Goal: Task Accomplishment & Management: Use online tool/utility

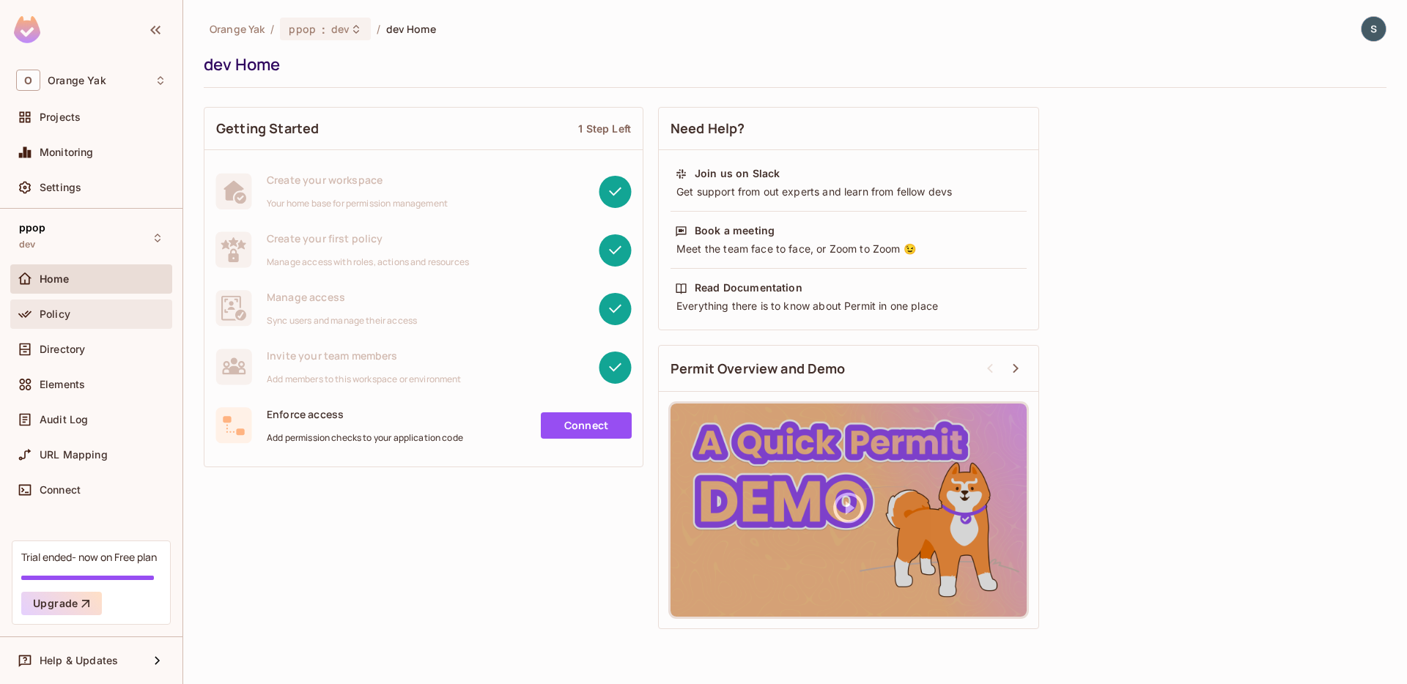
click at [56, 318] on span "Policy" at bounding box center [55, 314] width 31 height 12
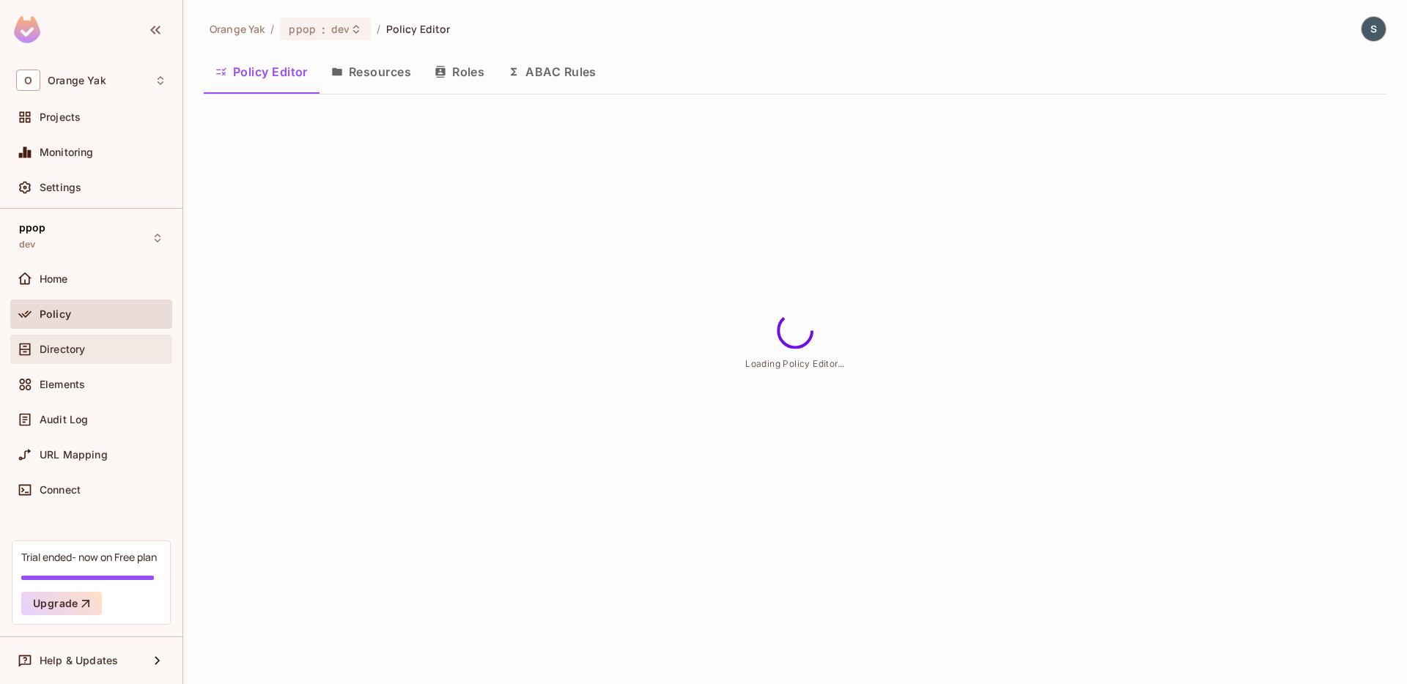
click at [91, 356] on div "Directory" at bounding box center [91, 350] width 150 height 18
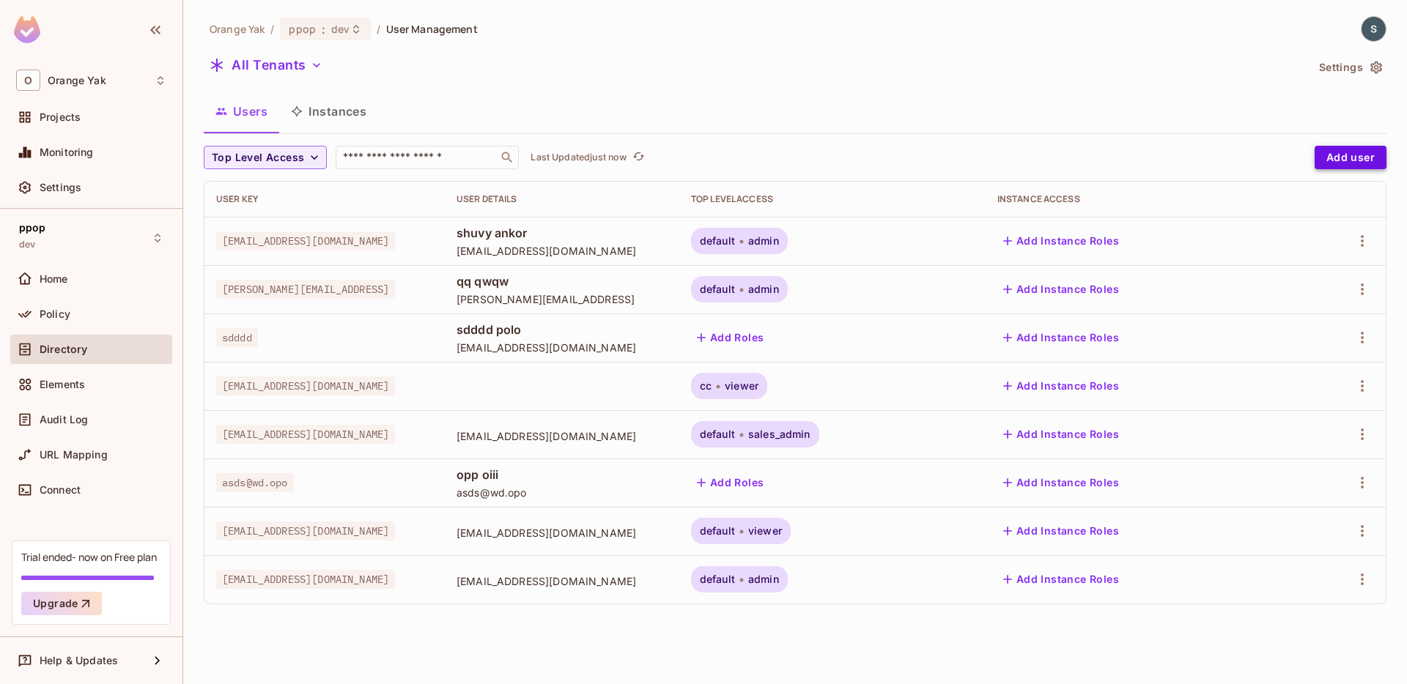
click at [1348, 162] on button "Add user" at bounding box center [1351, 157] width 72 height 23
click at [1350, 157] on button "Add user" at bounding box center [1351, 157] width 72 height 23
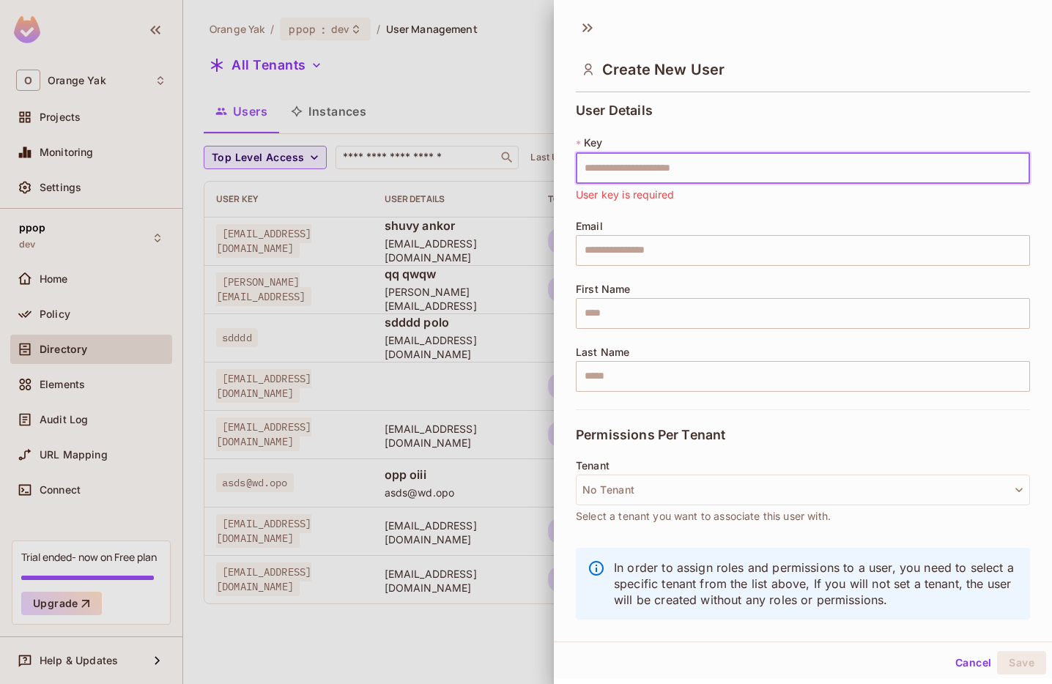
click at [623, 172] on input "text" at bounding box center [803, 168] width 454 height 31
type input "**********"
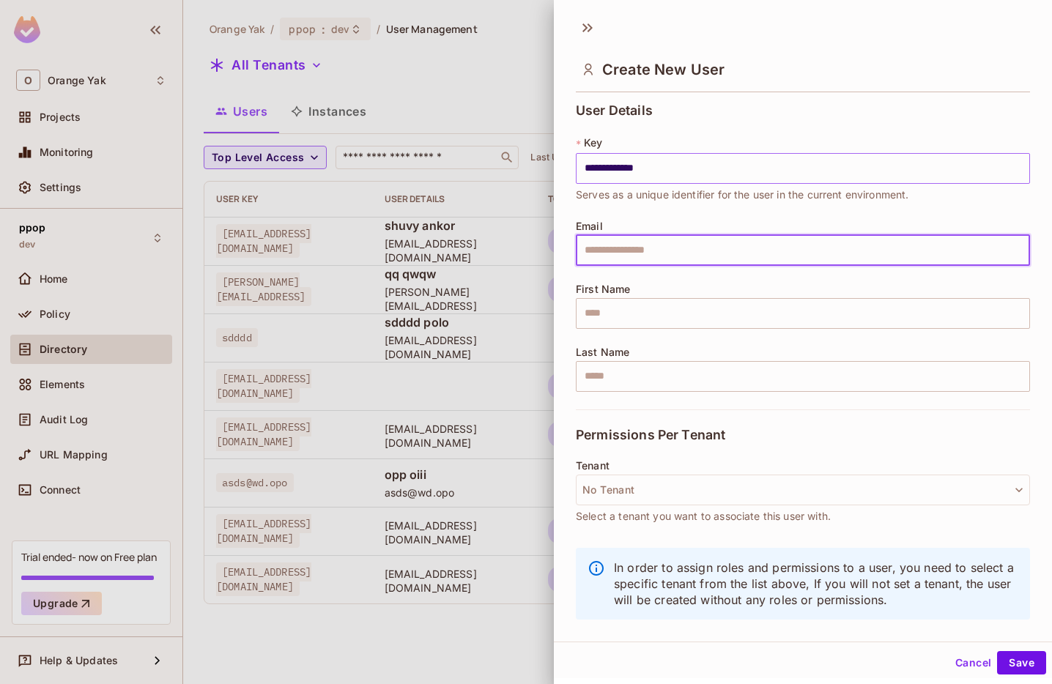
click at [591, 166] on input "**********" at bounding box center [803, 168] width 454 height 31
paste input "**********"
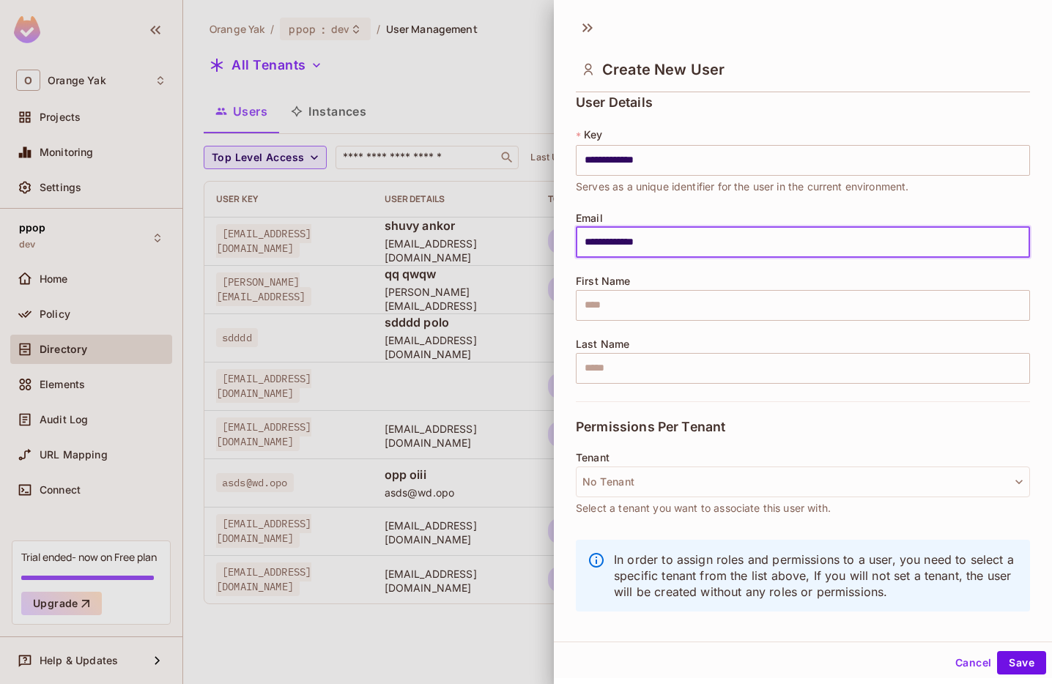
type input "**********"
click at [659, 519] on div "Tenant No Tenant Select a tenant you want to associate this user with." at bounding box center [803, 491] width 454 height 79
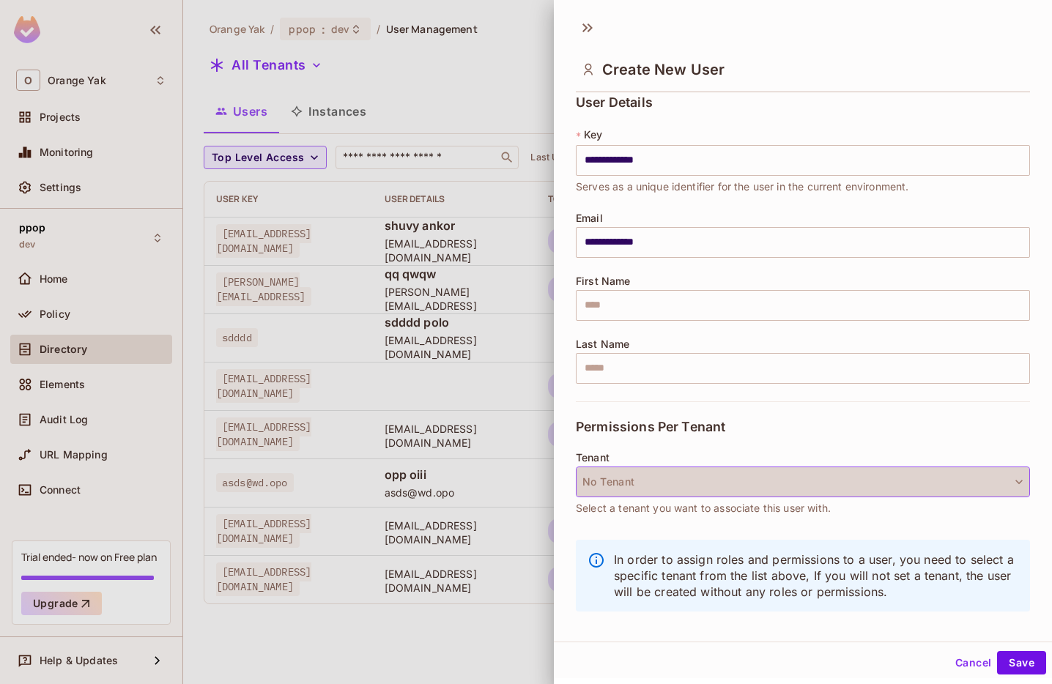
click at [659, 488] on button "No Tenant" at bounding box center [803, 482] width 454 height 31
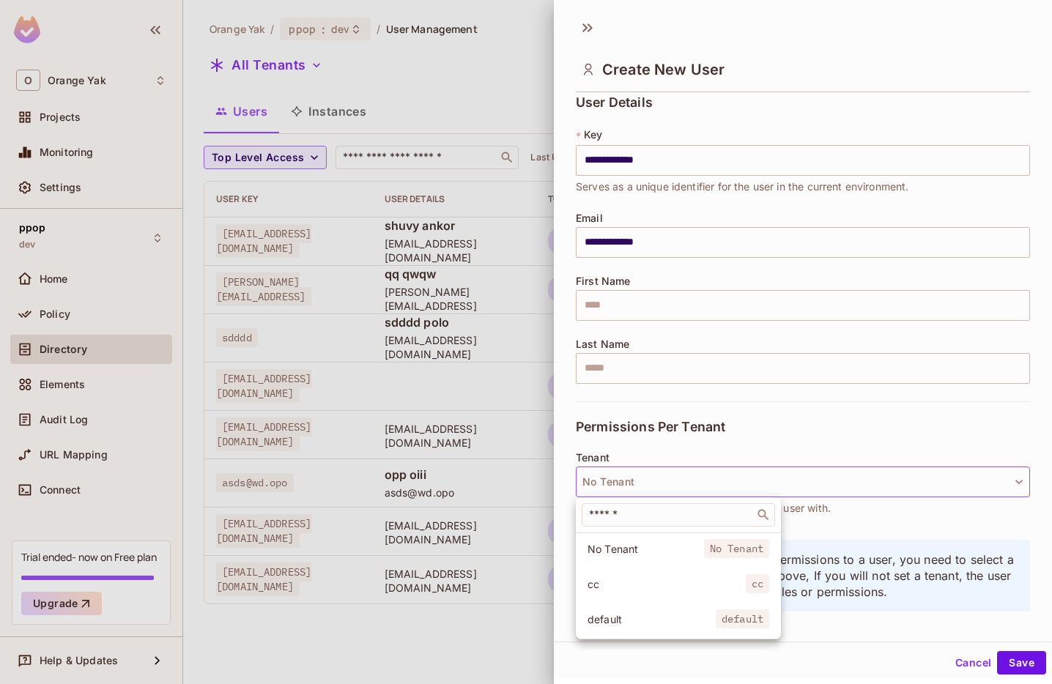
click at [632, 624] on span "default" at bounding box center [652, 620] width 128 height 14
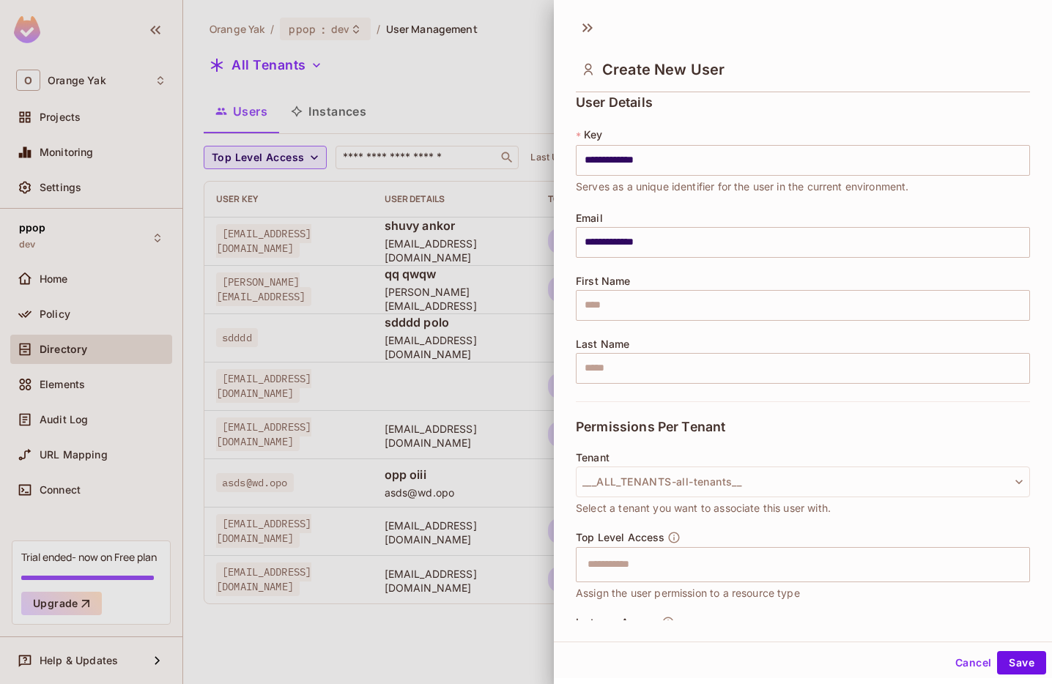
scroll to position [95, 0]
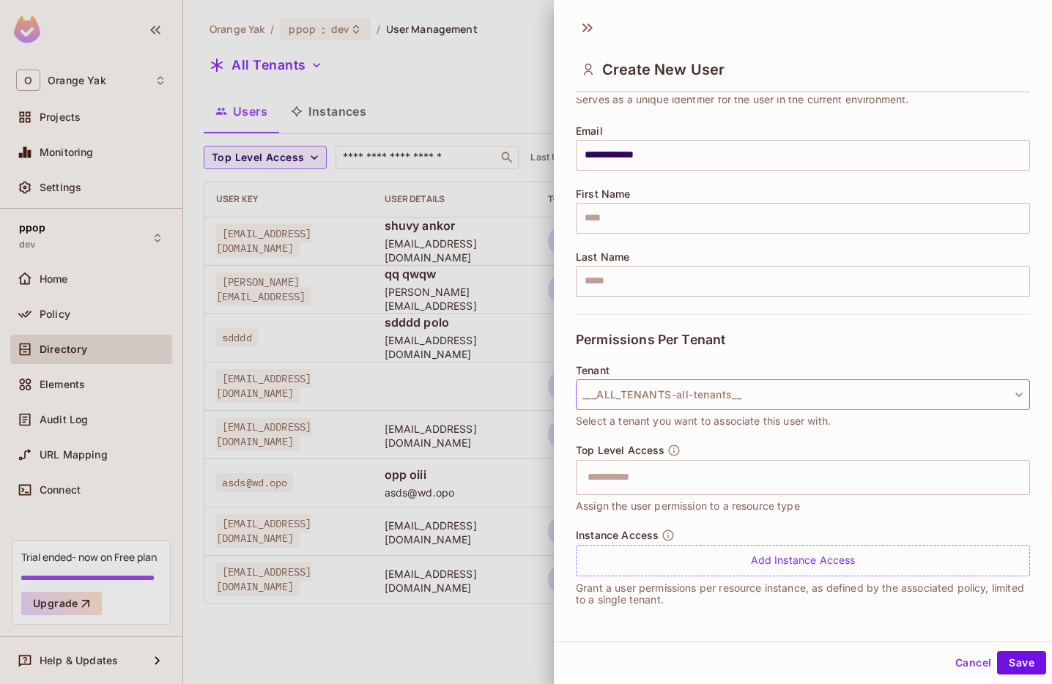
click at [727, 385] on button "___ALL_TENANTS-all-tenants__" at bounding box center [803, 395] width 454 height 31
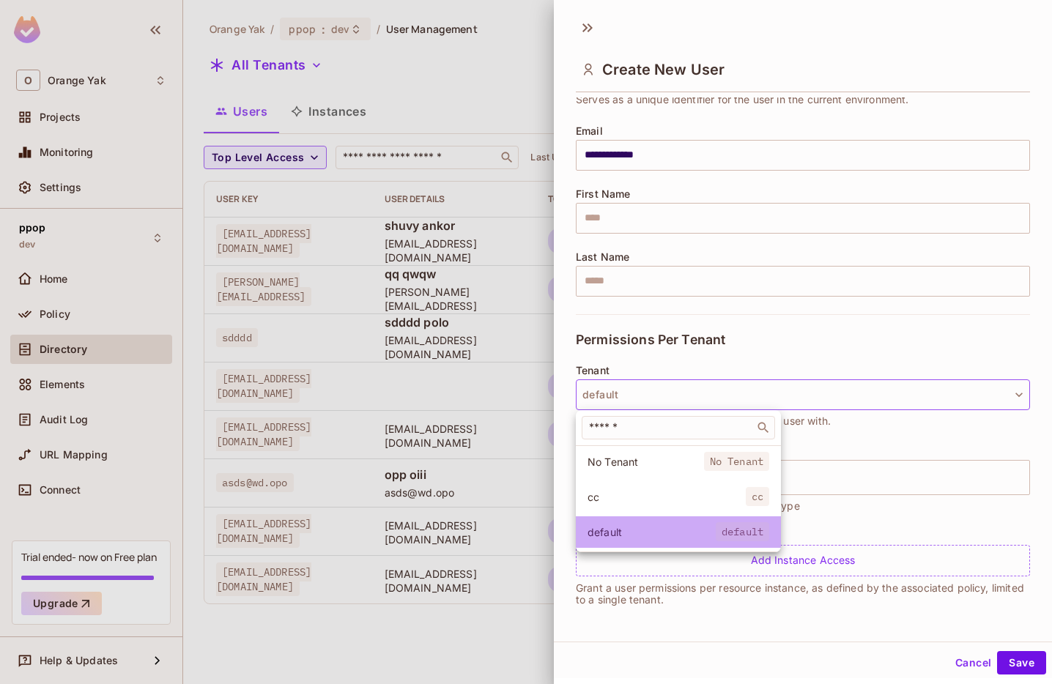
click at [657, 520] on li "default default" at bounding box center [678, 533] width 205 height 32
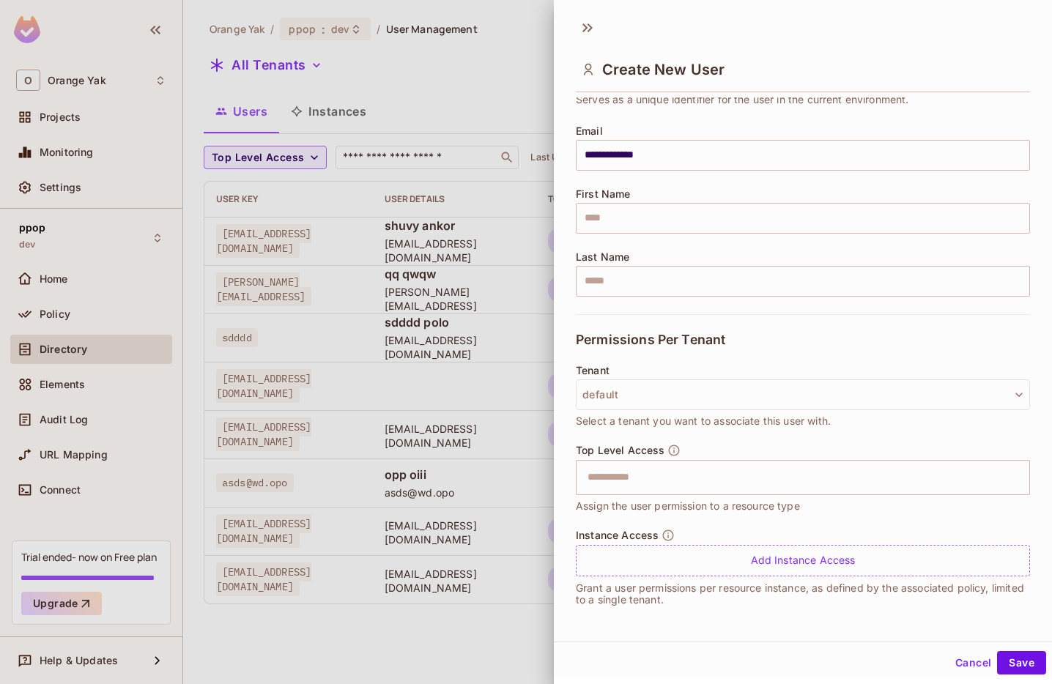
click at [674, 410] on div "Tenant default Select a tenant you want to associate this user with." at bounding box center [803, 397] width 454 height 64
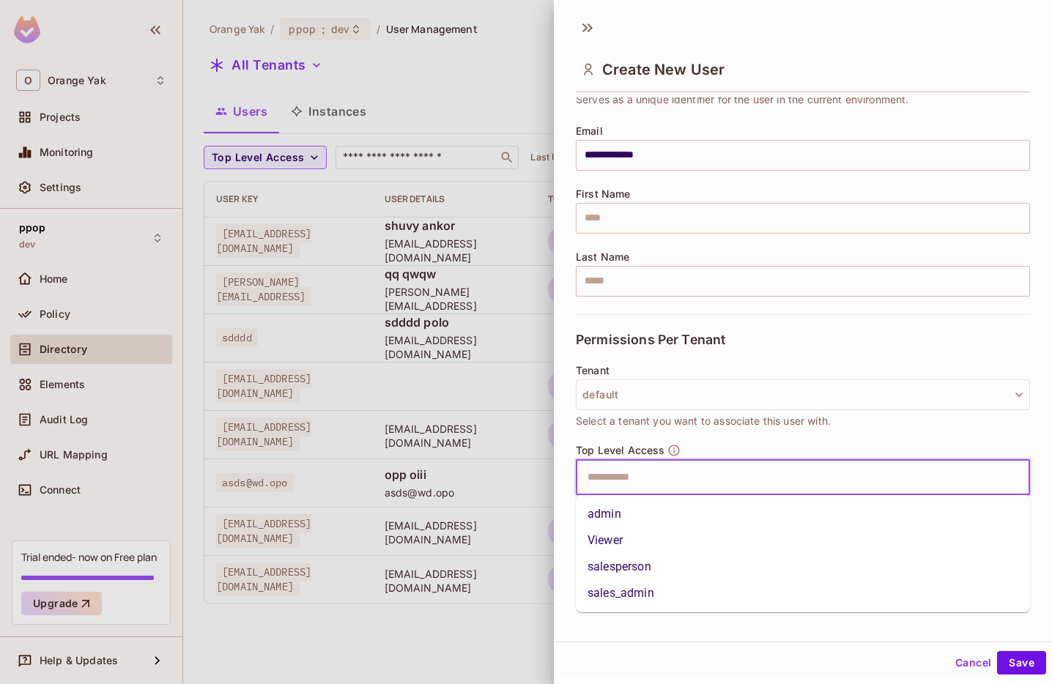
click at [673, 476] on input "text" at bounding box center [790, 477] width 423 height 29
click at [659, 513] on li "admin" at bounding box center [803, 514] width 454 height 26
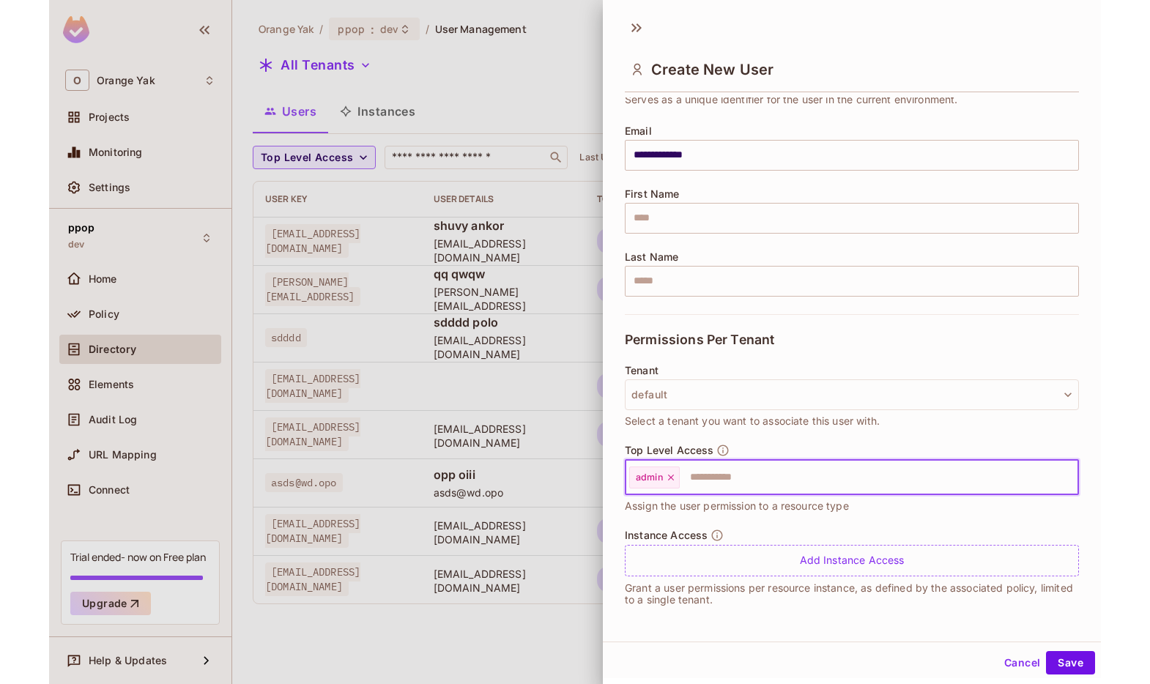
scroll to position [2, 0]
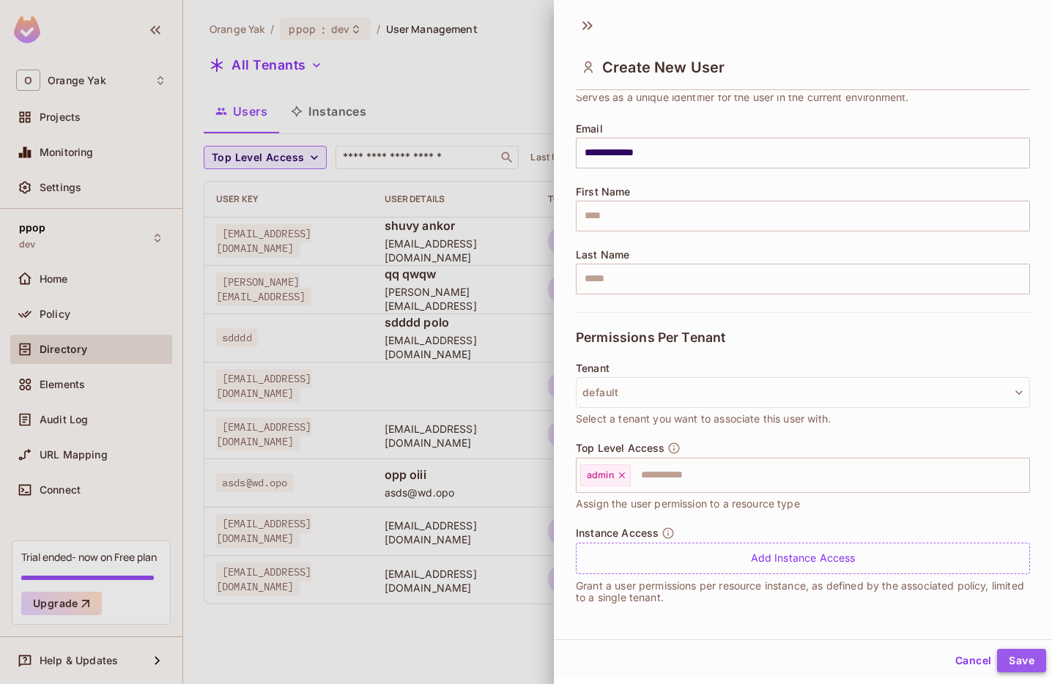
click at [1022, 660] on button "Save" at bounding box center [1021, 660] width 49 height 23
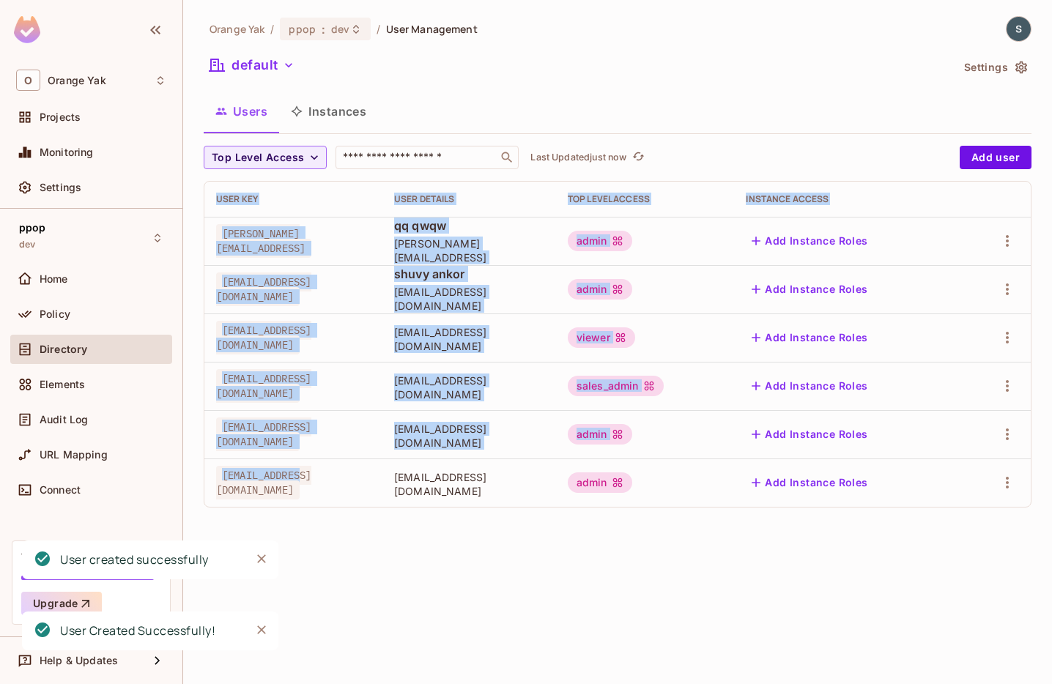
drag, startPoint x: 348, startPoint y: 486, endPoint x: 194, endPoint y: 484, distance: 153.9
click at [194, 484] on div "Orange Yak / ppop : dev / User Management default Settings Users Instances Top …" at bounding box center [617, 342] width 869 height 684
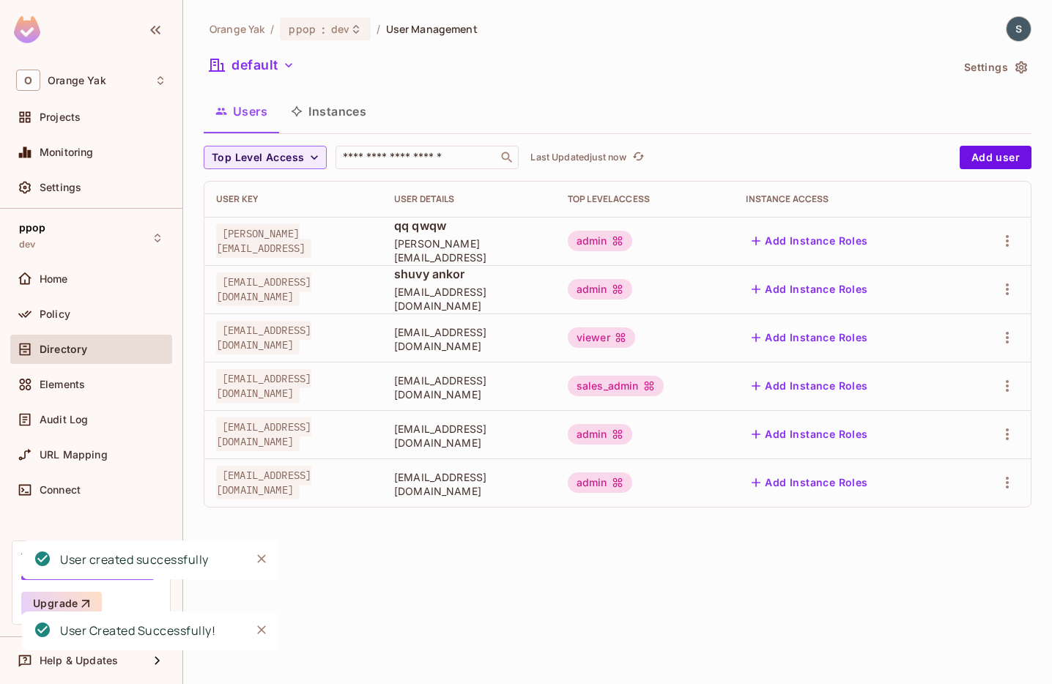
click at [728, 516] on div "Top Level Access ​ Last Updated just now Add user User Key User Details Top Lev…" at bounding box center [618, 333] width 828 height 374
click at [72, 310] on div "Policy" at bounding box center [103, 314] width 127 height 12
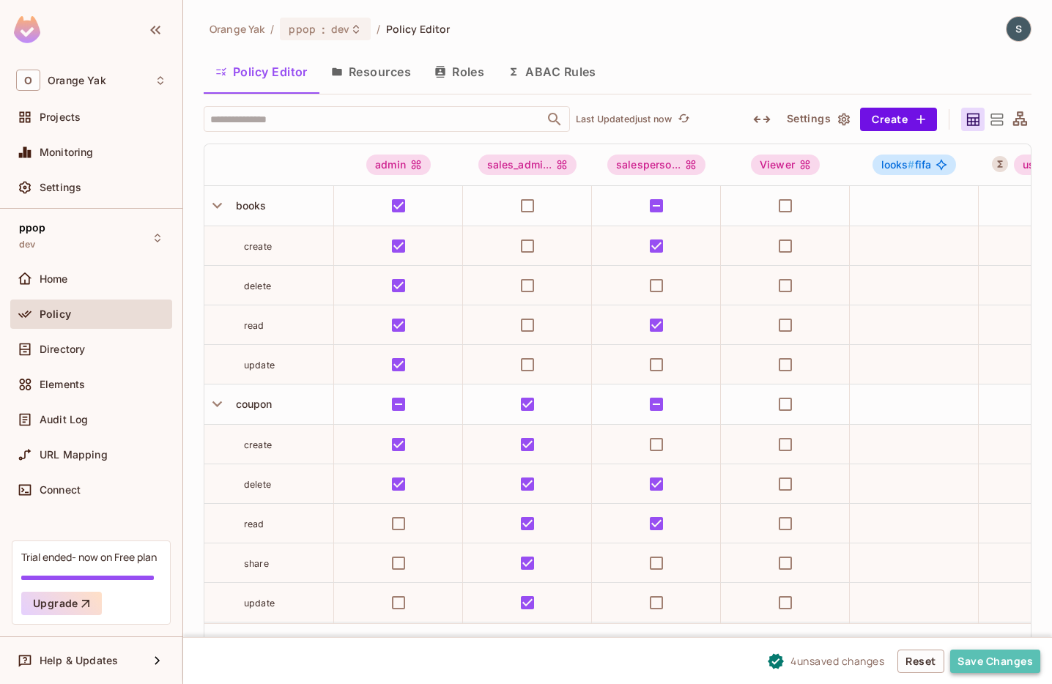
click at [989, 657] on button "Save Changes" at bounding box center [995, 661] width 90 height 23
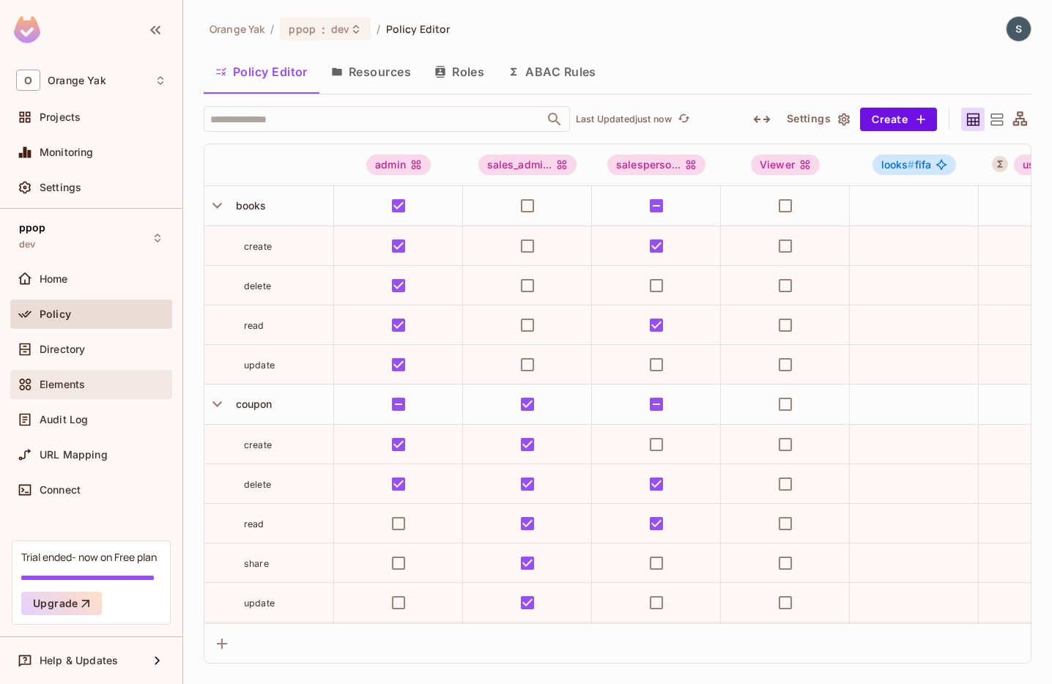
click at [70, 396] on div "Elements" at bounding box center [91, 384] width 162 height 29
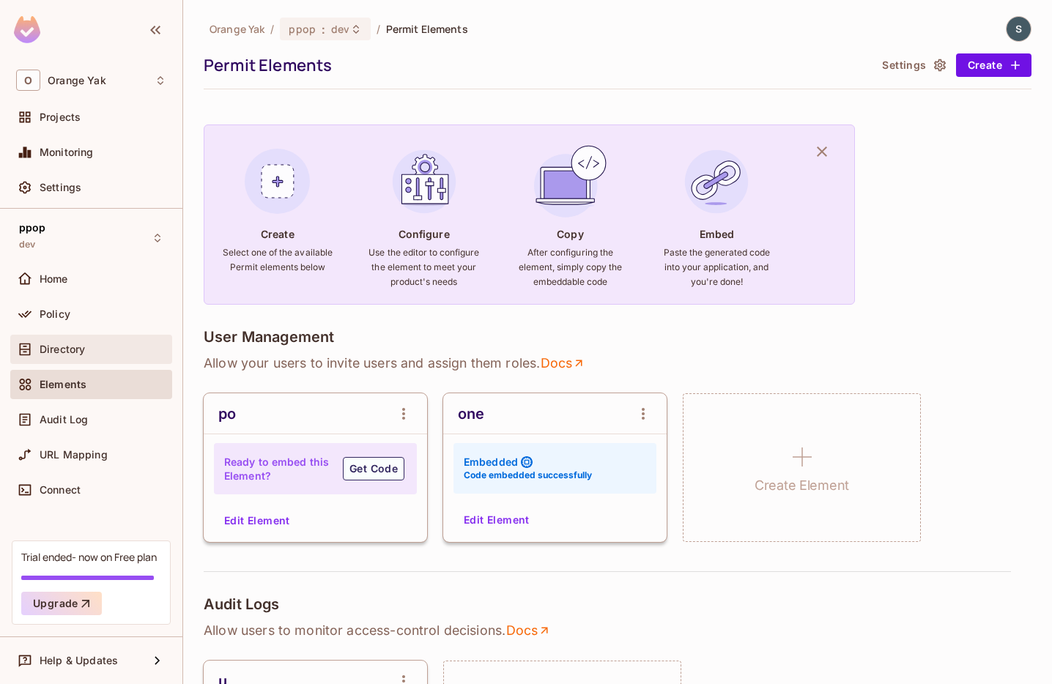
click at [76, 351] on span "Directory" at bounding box center [62, 350] width 45 height 12
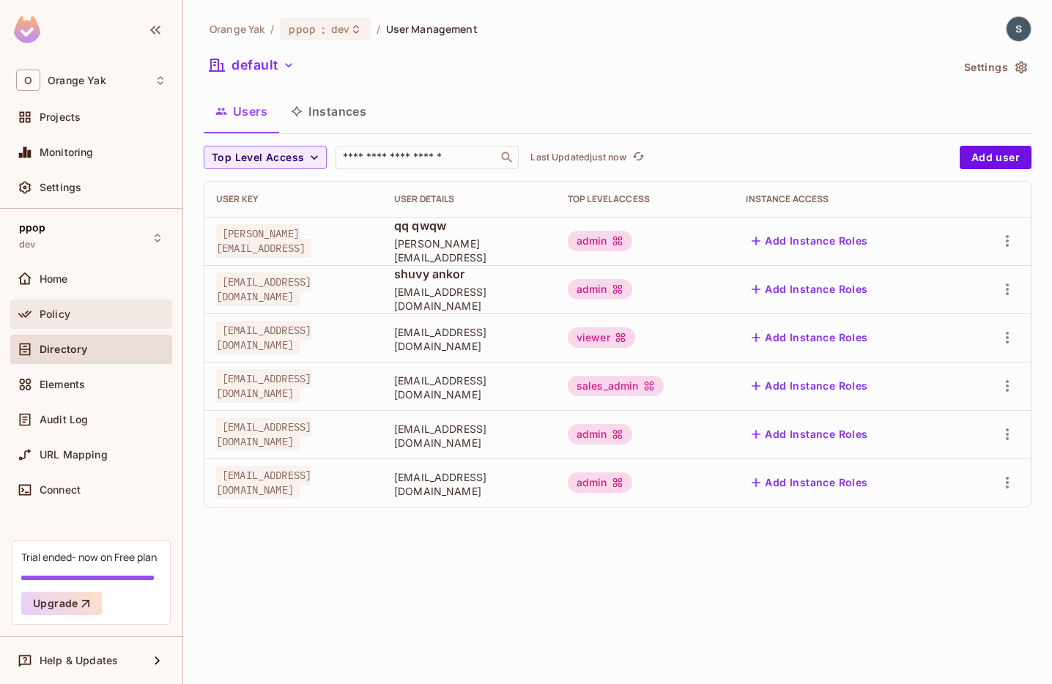
click at [130, 325] on div "Policy" at bounding box center [91, 314] width 162 height 29
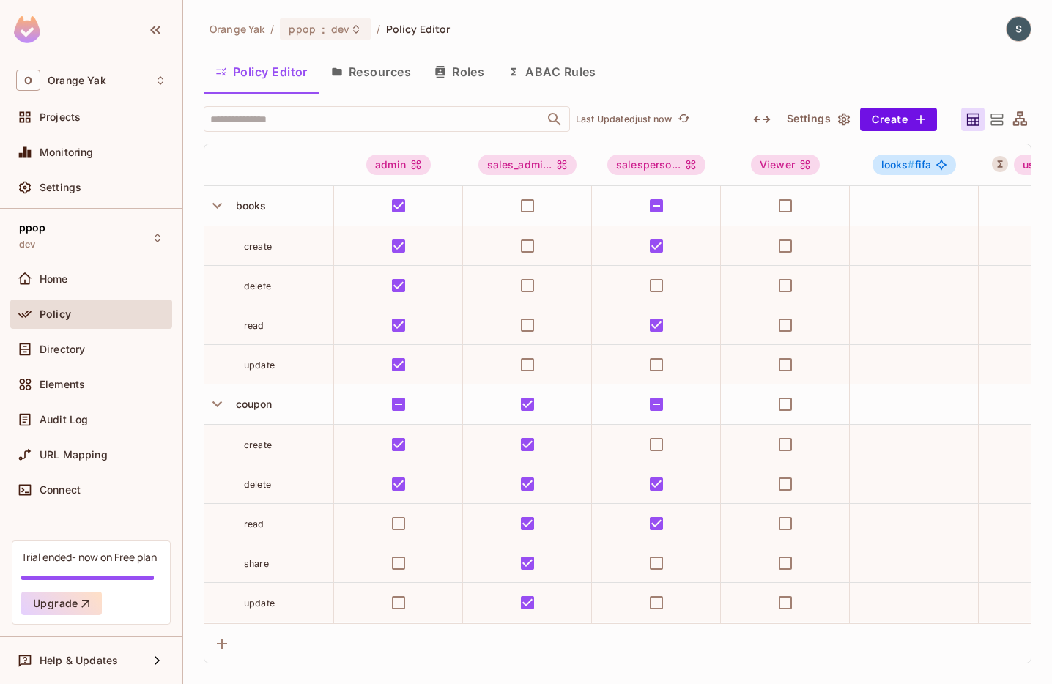
click at [546, 62] on button "ABAC Rules" at bounding box center [552, 71] width 112 height 37
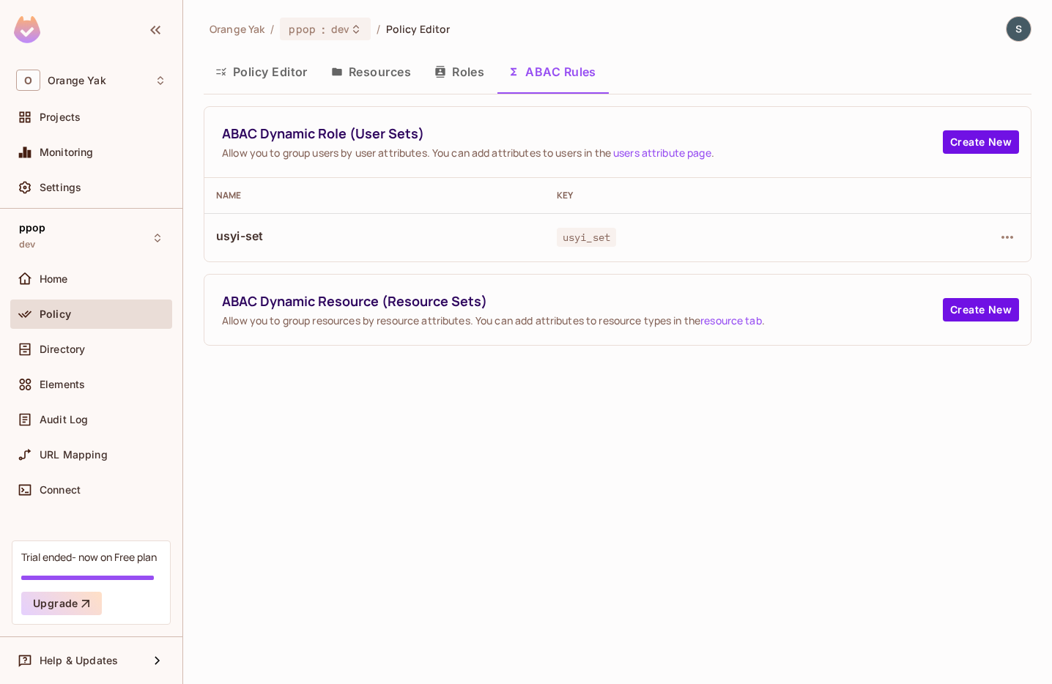
click at [477, 83] on button "Roles" at bounding box center [459, 71] width 73 height 37
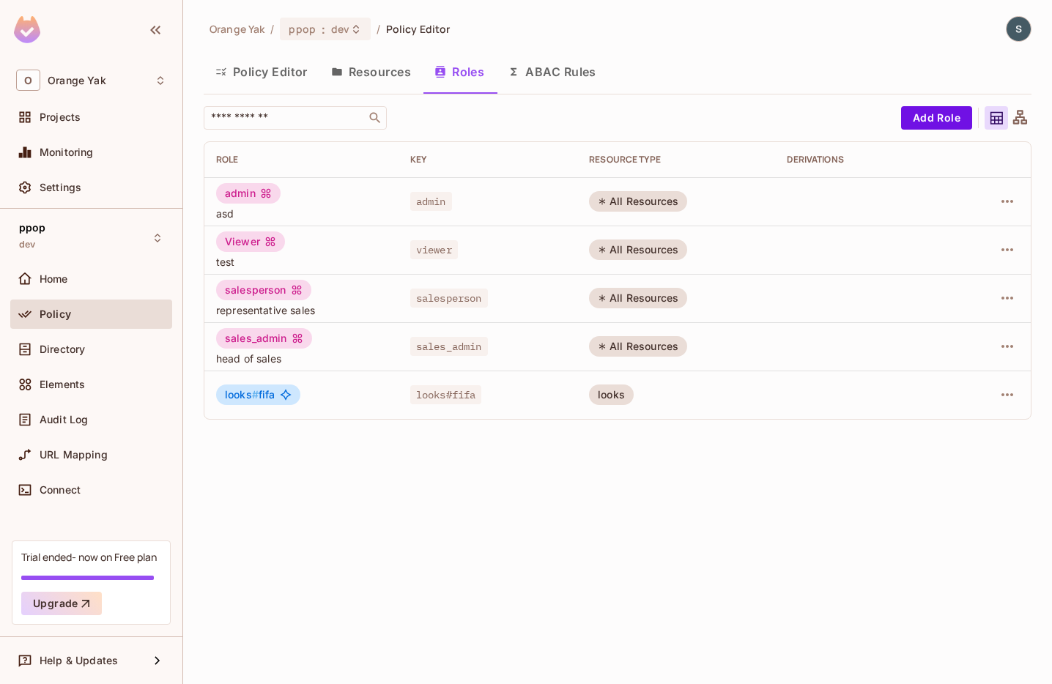
click at [505, 549] on div "Orange Yak / ppop : dev / Policy Editor Policy Editor Resources Roles ABAC Rule…" at bounding box center [617, 342] width 869 height 684
click at [680, 81] on div "Policy Editor Resources Roles ABAC Rules" at bounding box center [618, 71] width 828 height 37
click at [1032, 481] on div "Orange Yak / ppop : dev / Policy Editor Policy Editor Resources Roles ABAC Rule…" at bounding box center [617, 342] width 869 height 684
click at [1052, 486] on div "Orange Yak / ppop : dev / Policy Editor Policy Editor Resources Roles ABAC Rule…" at bounding box center [617, 342] width 869 height 684
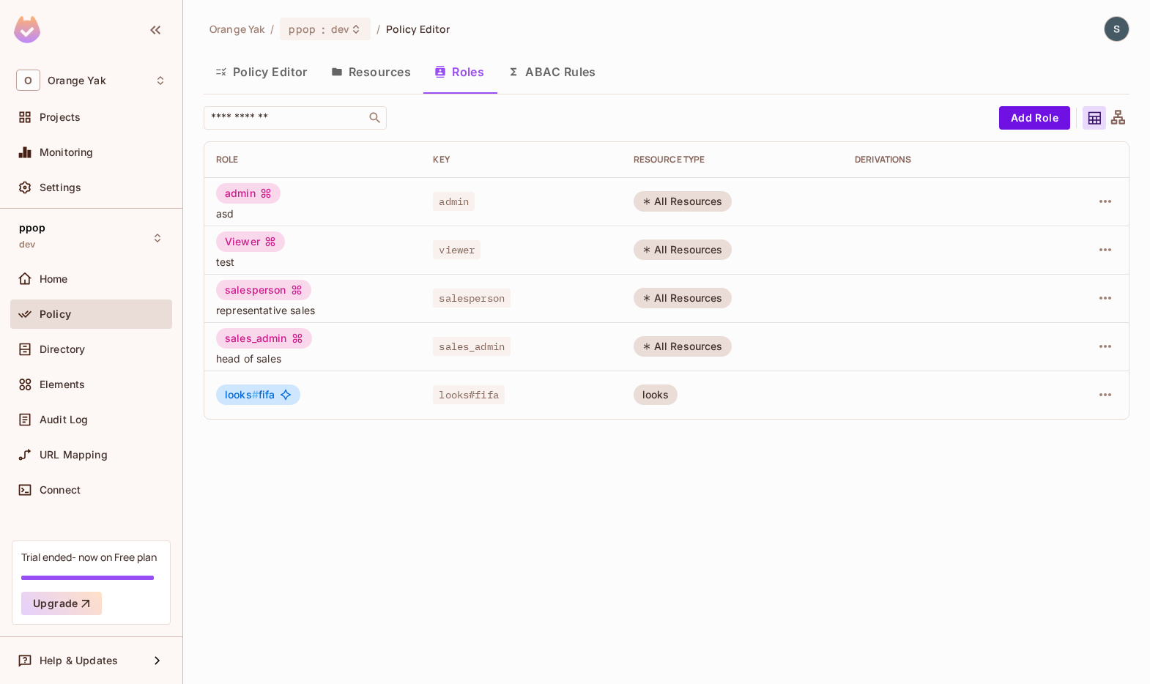
click at [974, 511] on div "Orange Yak / ppop : dev / Policy Editor Policy Editor Resources Roles ABAC Rule…" at bounding box center [666, 342] width 967 height 684
click at [77, 391] on div "Elements" at bounding box center [91, 385] width 150 height 18
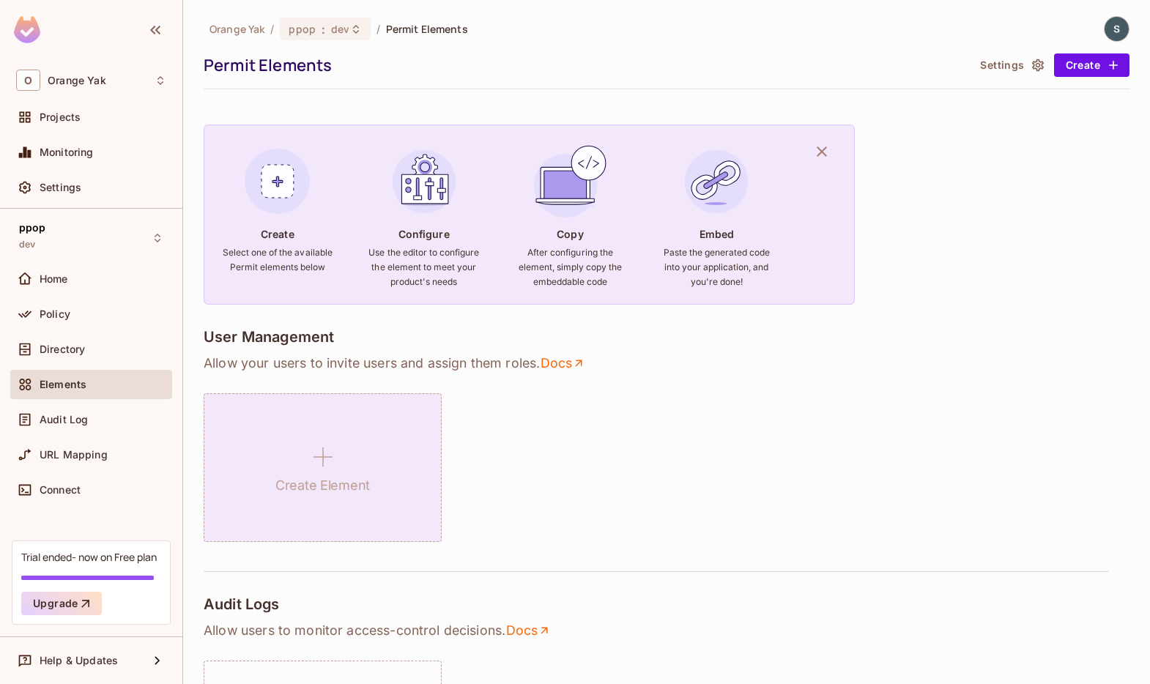
click at [321, 443] on div "Create Element" at bounding box center [667, 467] width 926 height 149
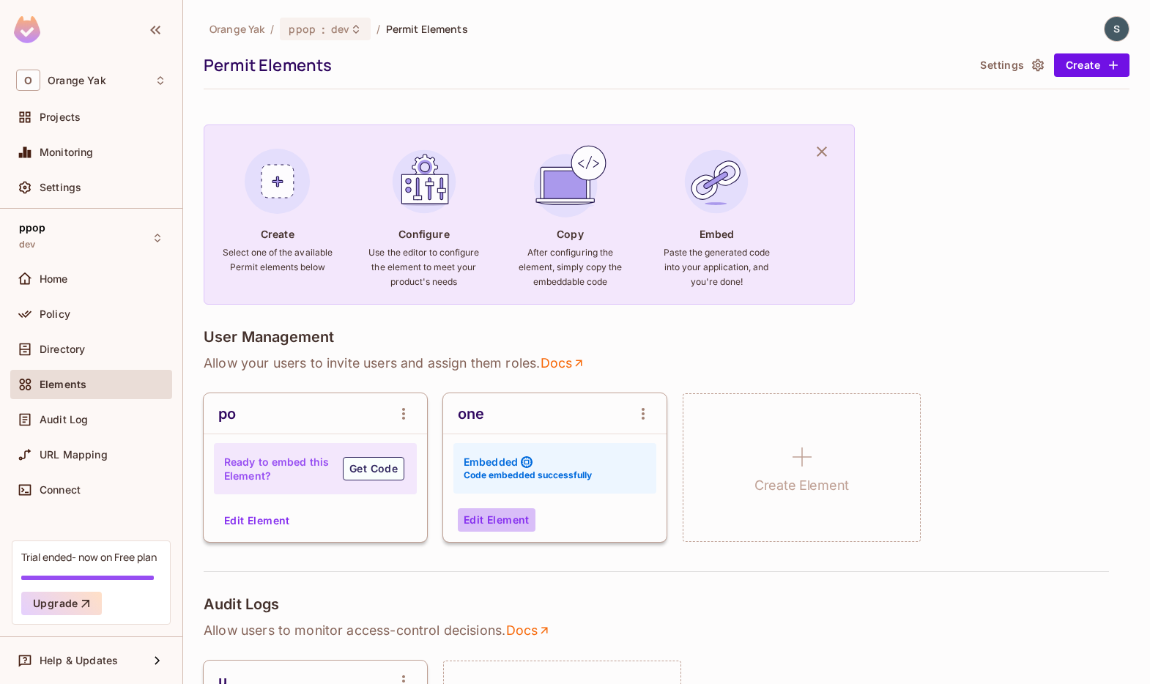
click at [514, 522] on button "Edit Element" at bounding box center [497, 520] width 78 height 23
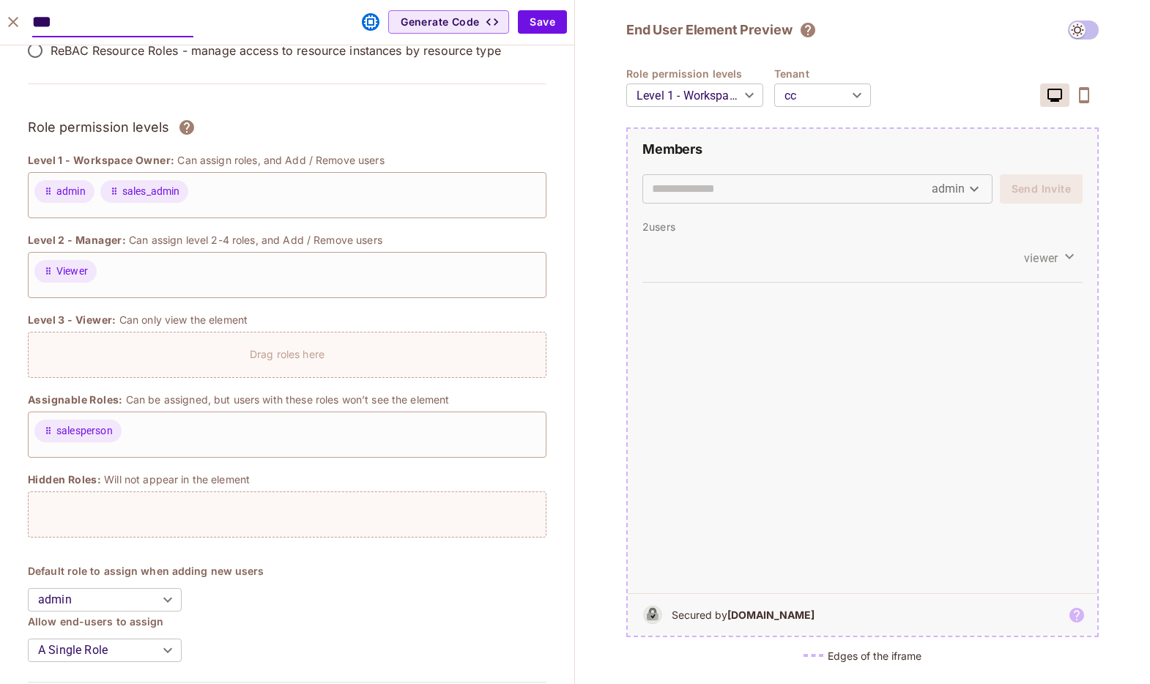
scroll to position [101, 0]
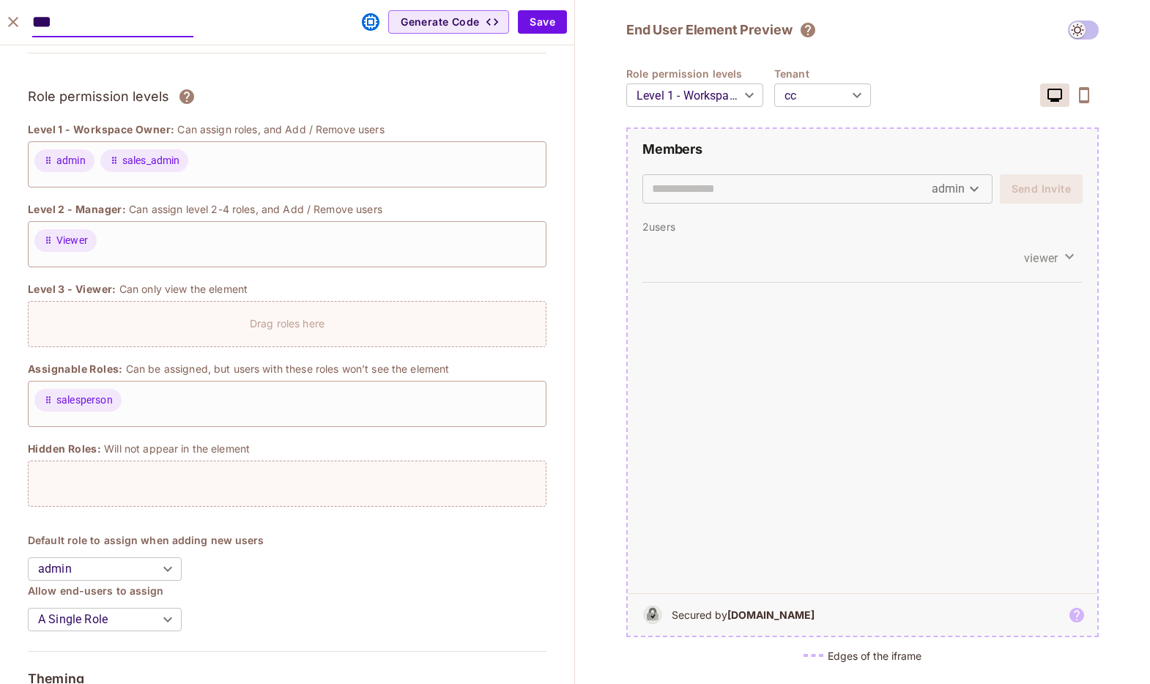
click at [855, 197] on input "text" at bounding box center [792, 188] width 280 height 23
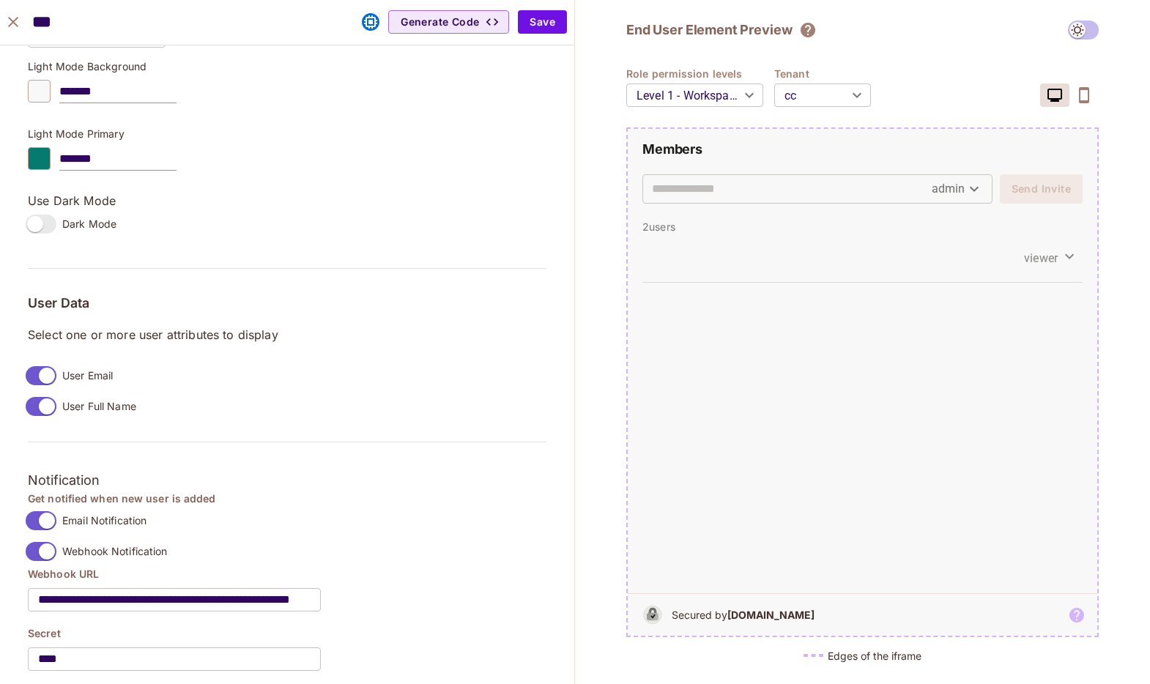
scroll to position [962, 0]
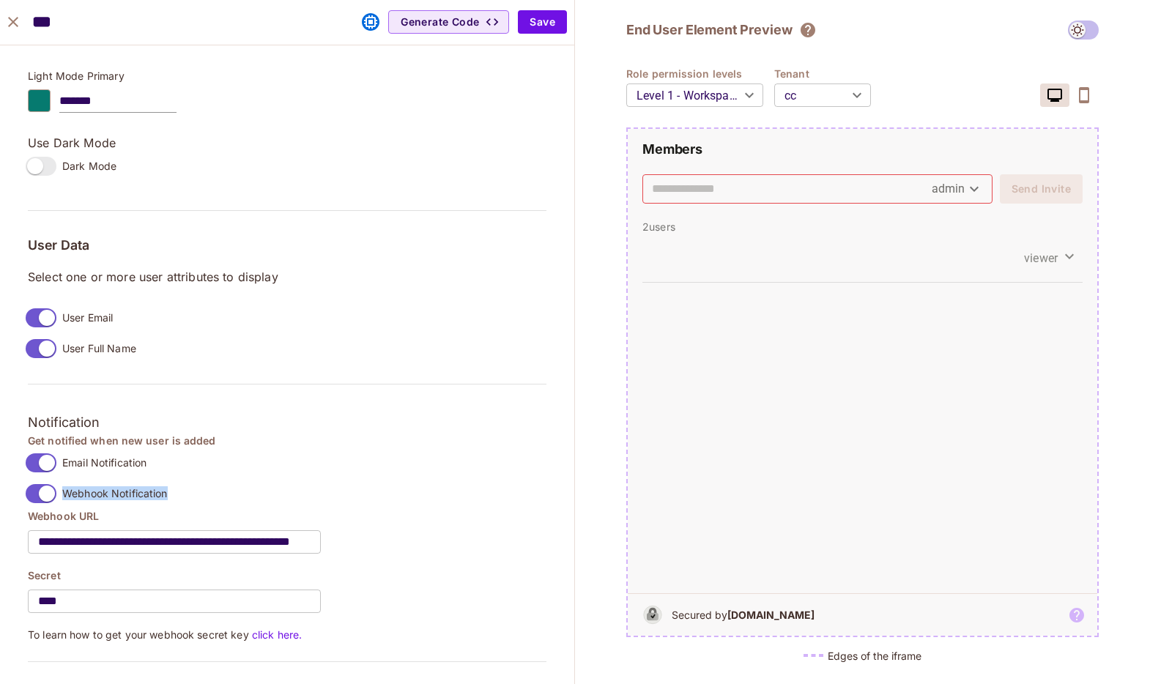
drag, startPoint x: 169, startPoint y: 488, endPoint x: 88, endPoint y: 486, distance: 81.4
click at [88, 486] on div "Get notified when new user is added Email Notification Webhook Notification" at bounding box center [287, 471] width 519 height 75
click at [83, 492] on span "Webhook Notification" at bounding box center [115, 494] width 106 height 14
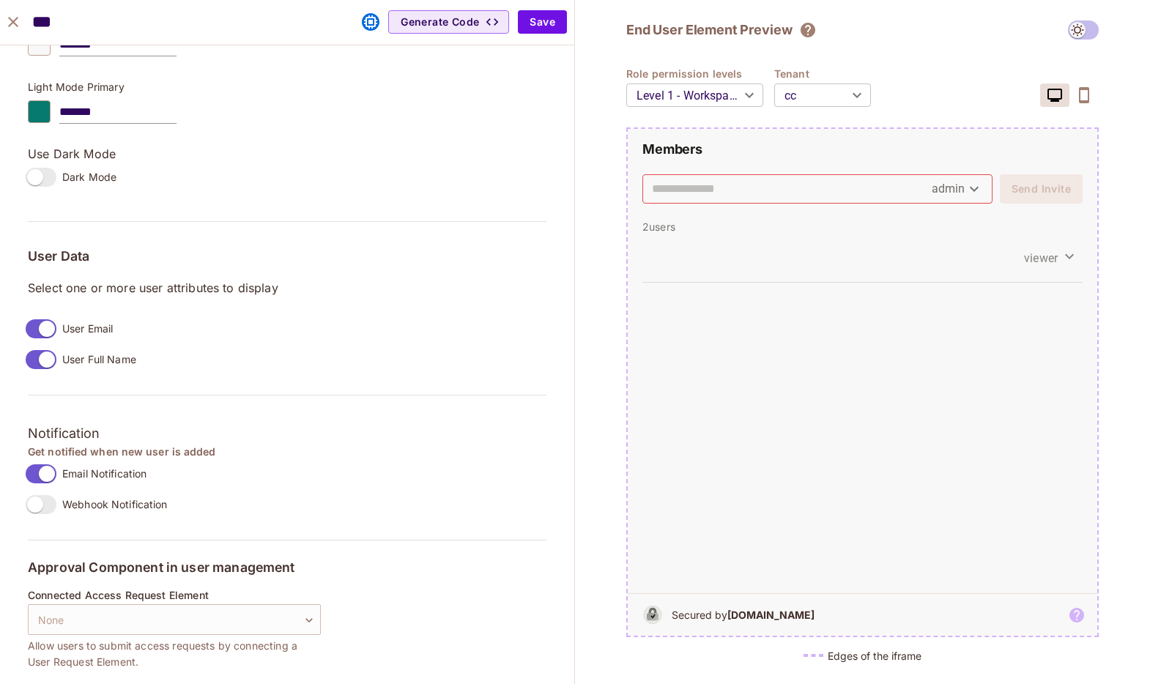
scroll to position [951, 0]
click at [64, 505] on span "Webhook Notification" at bounding box center [115, 505] width 106 height 14
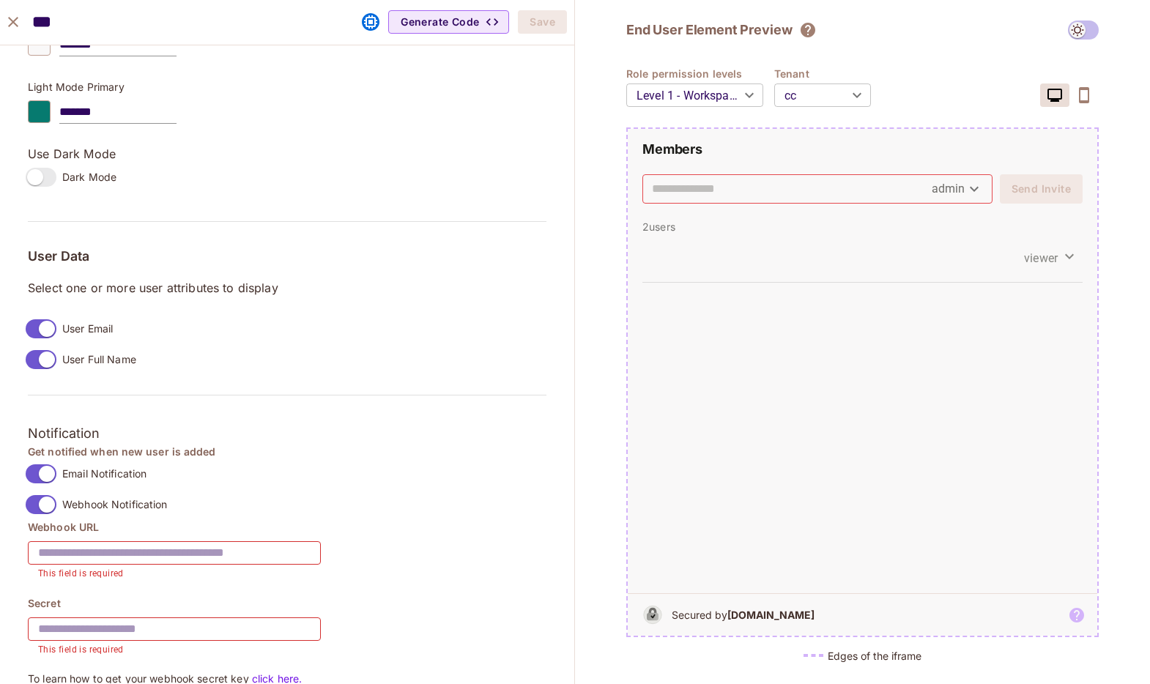
click at [100, 558] on input "text" at bounding box center [174, 553] width 293 height 41
click at [229, 558] on input "text" at bounding box center [174, 553] width 293 height 41
paste input "**********"
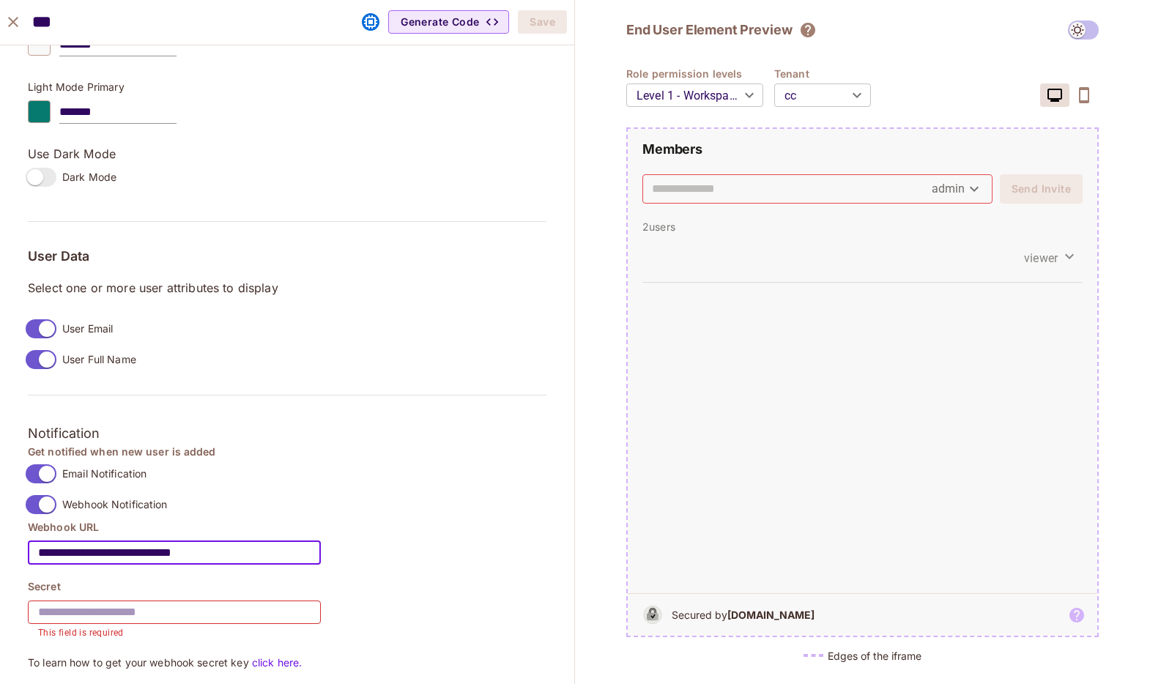
type input "**********"
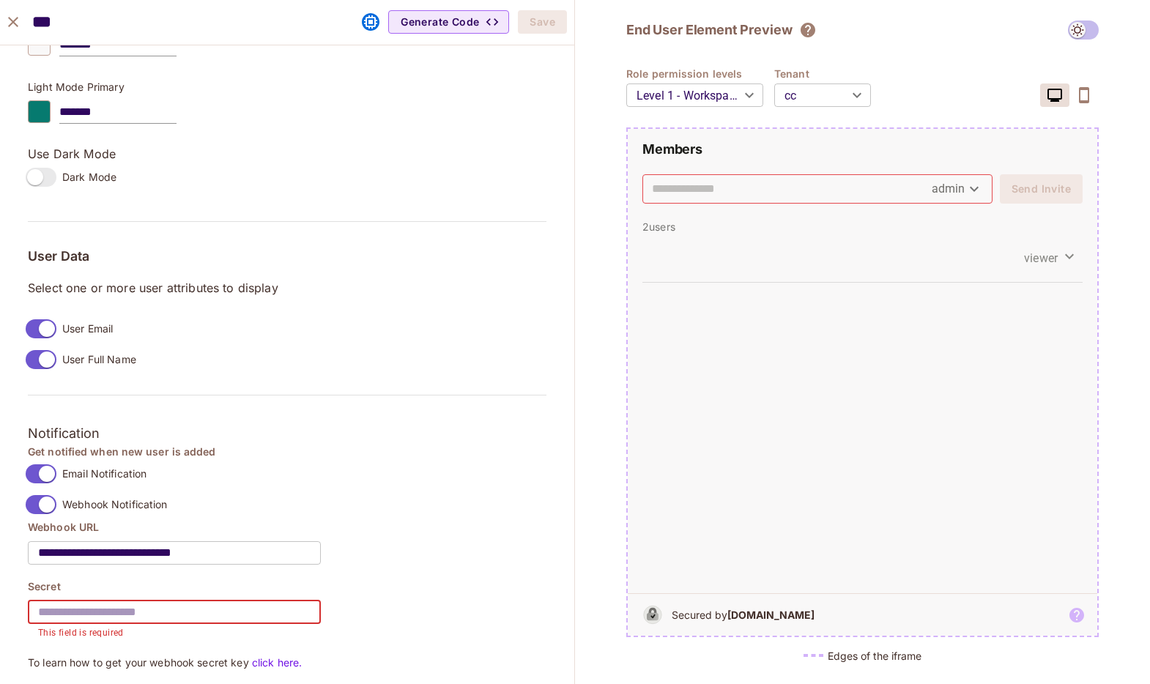
click at [207, 624] on input "text" at bounding box center [174, 612] width 293 height 41
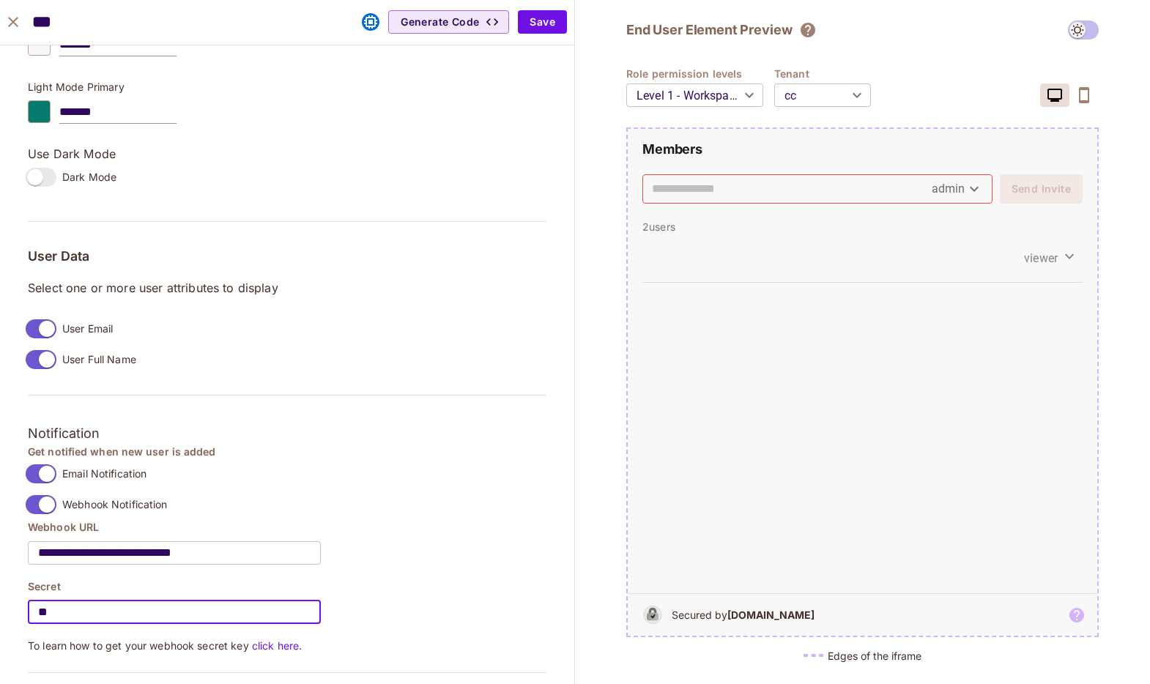
type input "**"
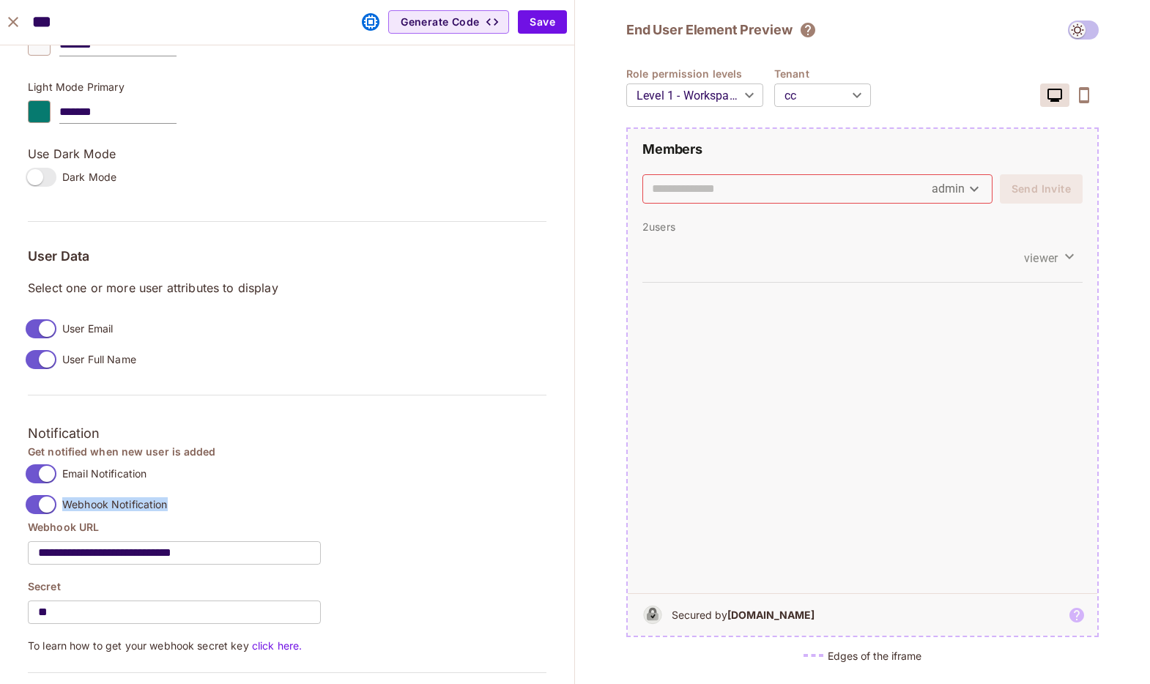
drag, startPoint x: 184, startPoint y: 506, endPoint x: 59, endPoint y: 490, distance: 125.5
click at [59, 492] on div "Get notified when new user is added Email Notification Webhook Notification" at bounding box center [287, 482] width 519 height 75
click at [170, 498] on div "Get notified when new user is added Email Notification Webhook Notification" at bounding box center [287, 482] width 519 height 75
drag, startPoint x: 62, startPoint y: 503, endPoint x: 177, endPoint y: 506, distance: 115.1
click at [177, 506] on div "Get notified when new user is added Email Notification Webhook Notification" at bounding box center [287, 482] width 519 height 75
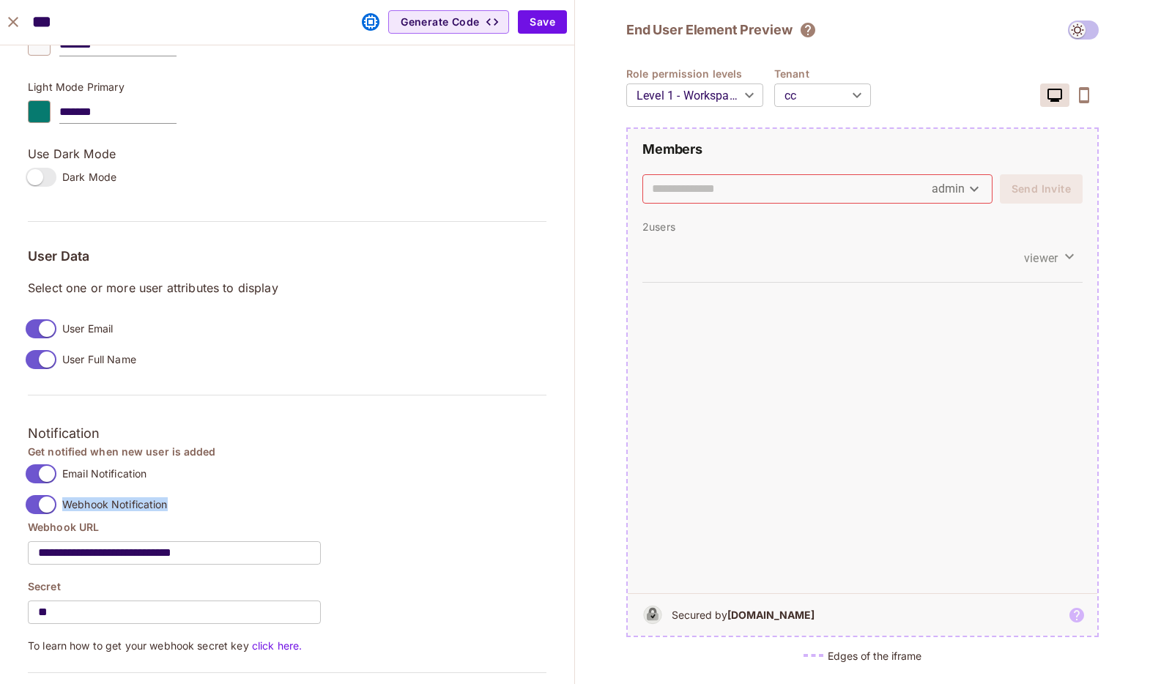
click at [151, 506] on span "Webhook Notification" at bounding box center [115, 505] width 106 height 14
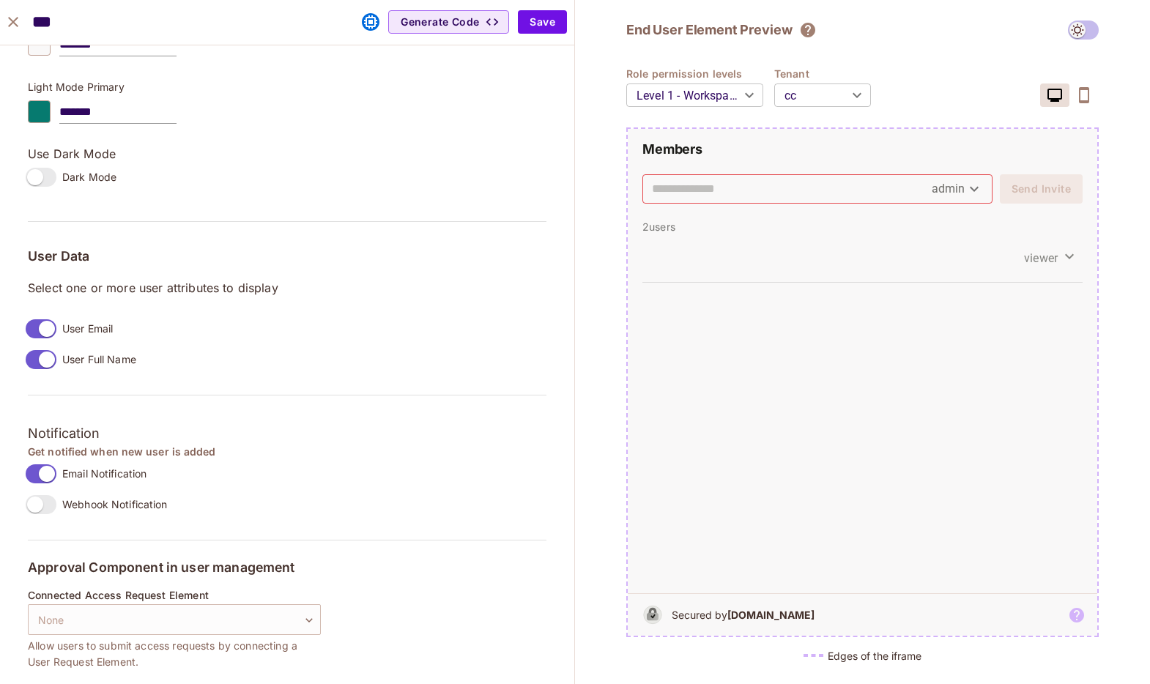
click at [140, 502] on span "Webhook Notification" at bounding box center [115, 505] width 106 height 14
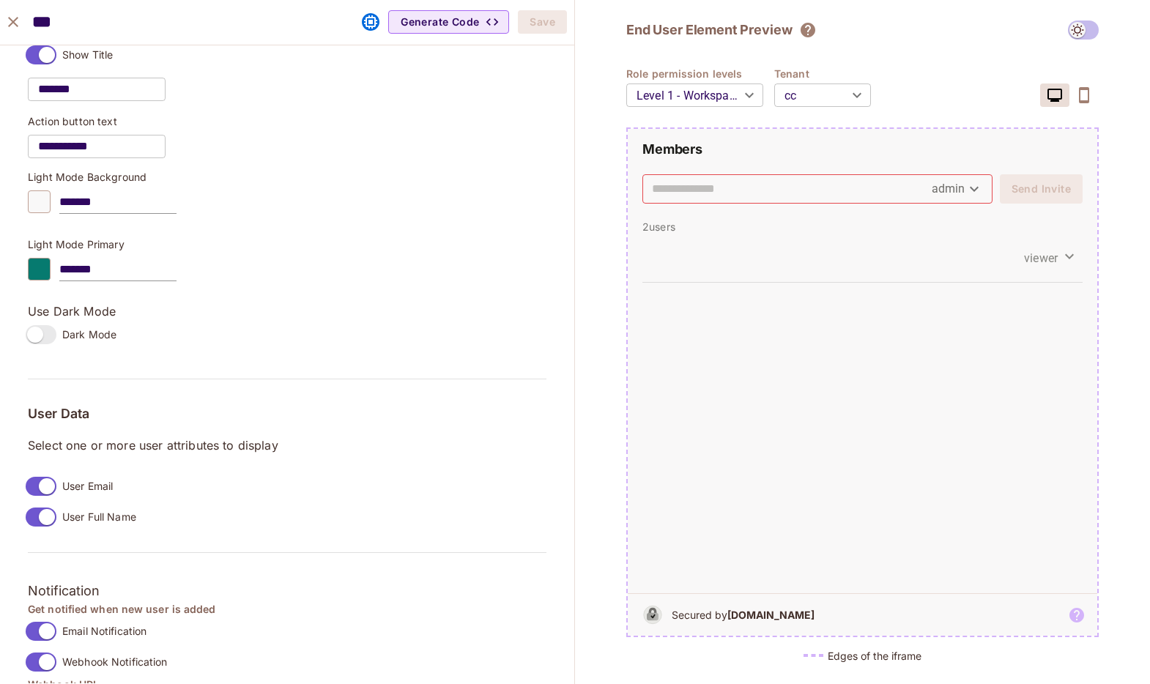
scroll to position [825, 0]
